Goal: Entertainment & Leisure: Consume media (video, audio)

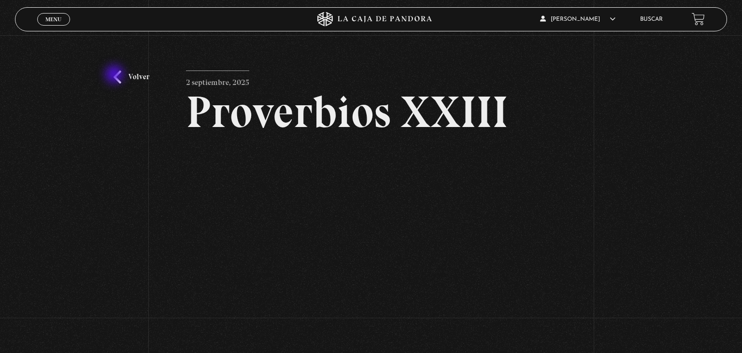
click at [115, 75] on link "Volver" at bounding box center [131, 76] width 36 height 13
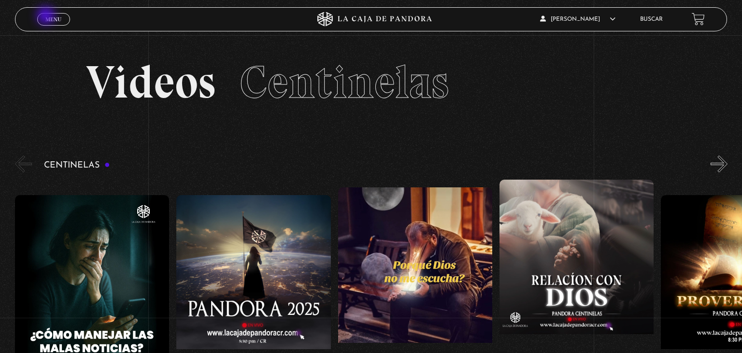
click at [46, 16] on span "Menu" at bounding box center [53, 19] width 16 height 6
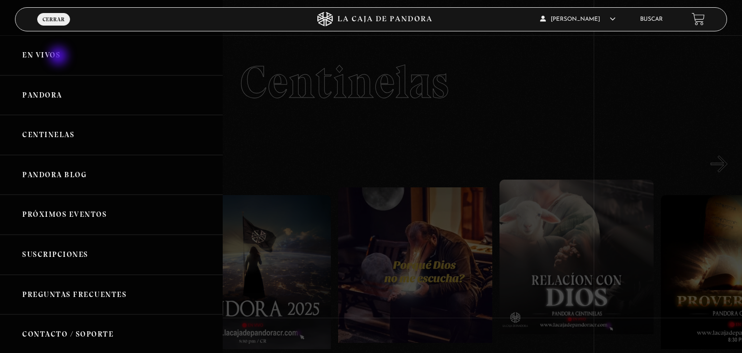
click at [59, 57] on link "En vivos" at bounding box center [111, 55] width 223 height 40
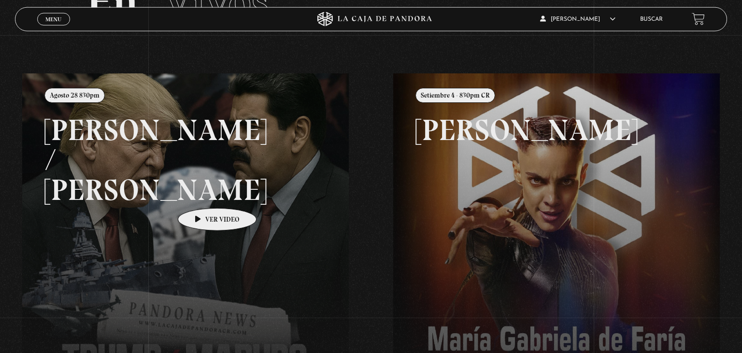
scroll to position [102, 0]
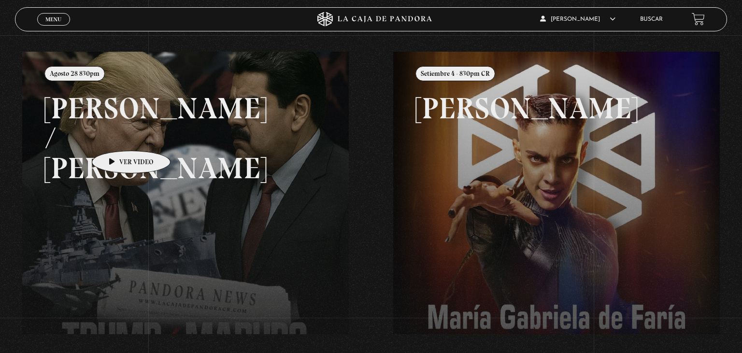
click at [116, 136] on link at bounding box center [393, 228] width 742 height 353
